Goal: Task Accomplishment & Management: Manage account settings

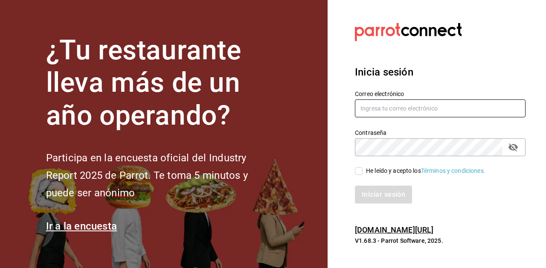
click at [394, 117] on input "text" at bounding box center [440, 108] width 171 height 18
type input "[EMAIL_ADDRESS][DOMAIN_NAME]"
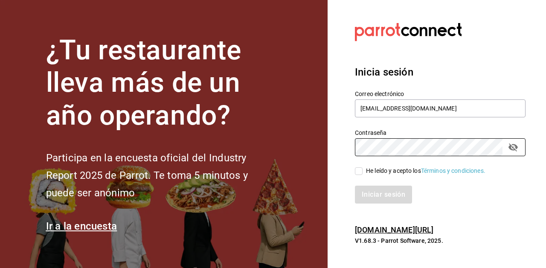
click at [360, 175] on input "He leído y acepto los Términos y condiciones." at bounding box center [359, 171] width 8 height 8
checkbox input "true"
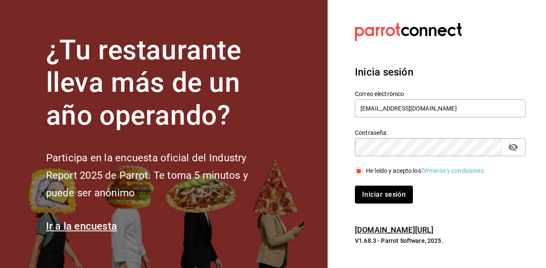
click at [379, 204] on button "Iniciar sesión" at bounding box center [384, 195] width 58 height 18
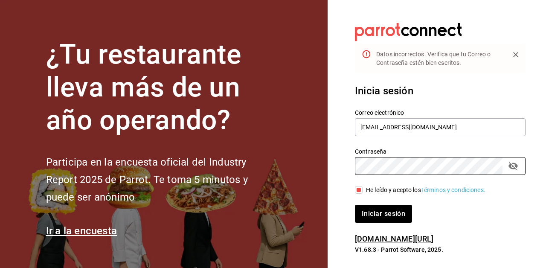
click at [514, 170] on icon "passwordField" at bounding box center [513, 166] width 9 height 8
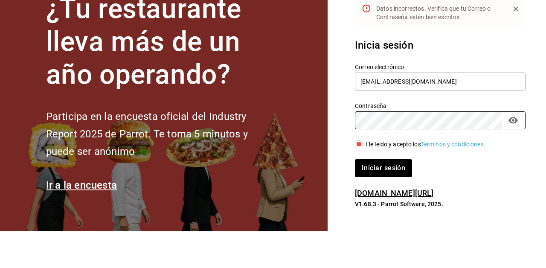
scroll to position [53, 0]
click at [383, 196] on button "Iniciar sesión" at bounding box center [384, 205] width 58 height 18
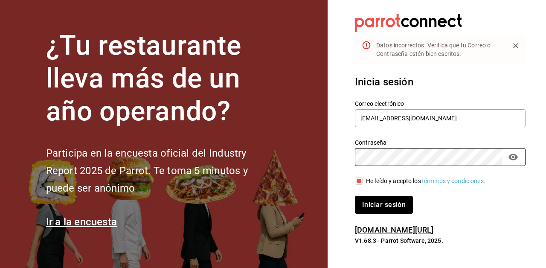
click at [389, 196] on button "Iniciar sesión" at bounding box center [384, 205] width 58 height 18
